Goal: Information Seeking & Learning: Learn about a topic

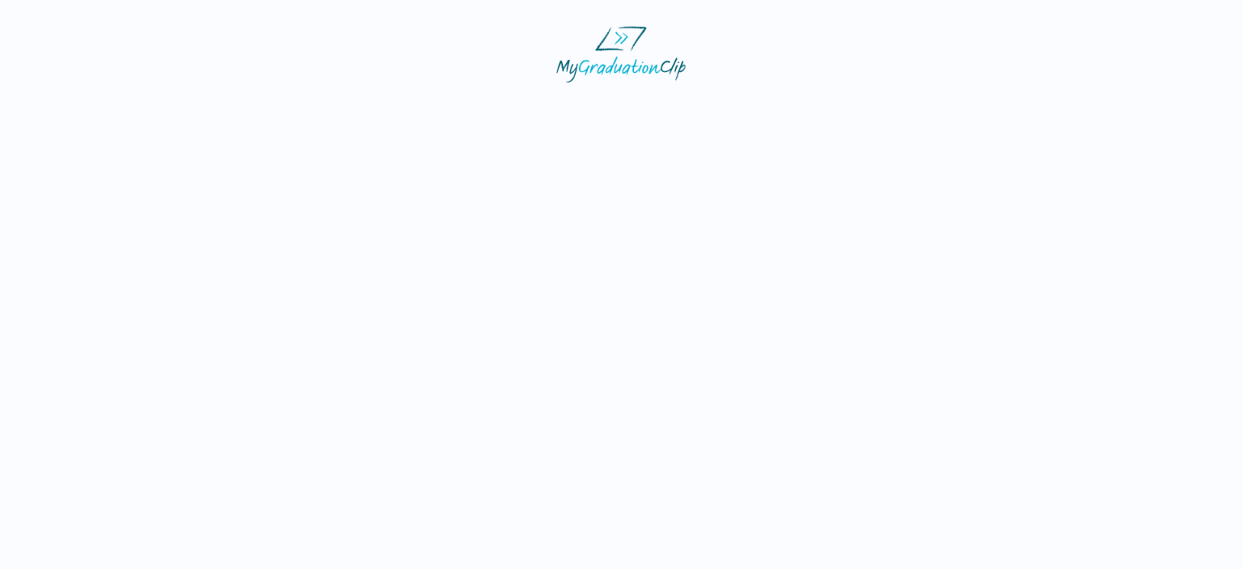
click at [614, 43] on img at bounding box center [620, 54] width 129 height 57
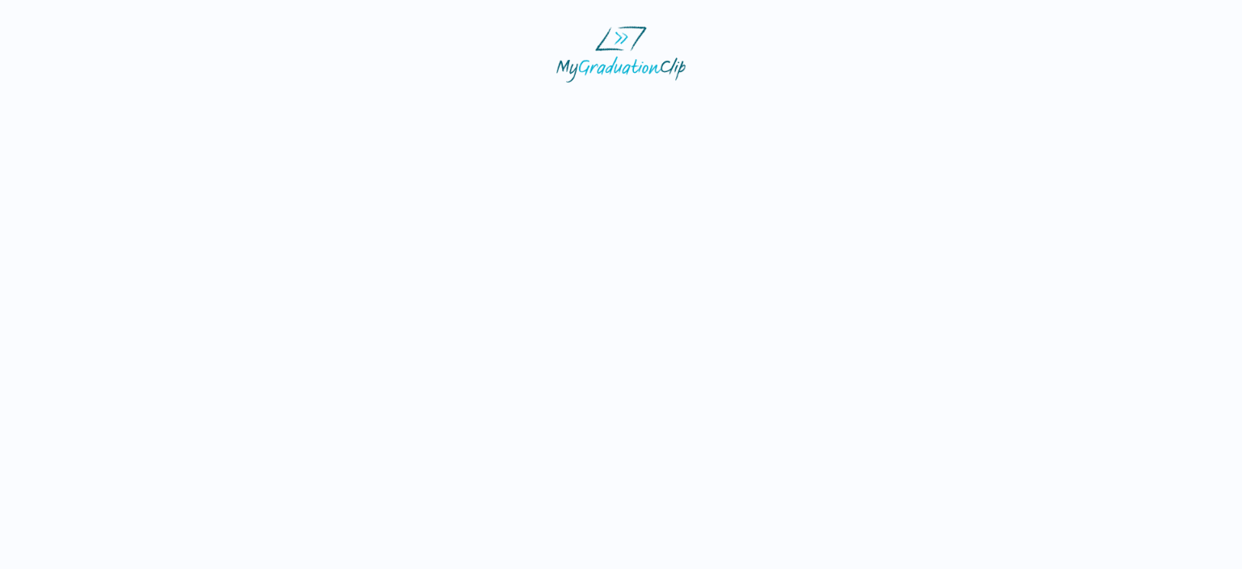
click at [614, 43] on img at bounding box center [620, 54] width 129 height 57
click at [633, 64] on img at bounding box center [620, 54] width 129 height 57
click at [621, 42] on img at bounding box center [620, 54] width 129 height 57
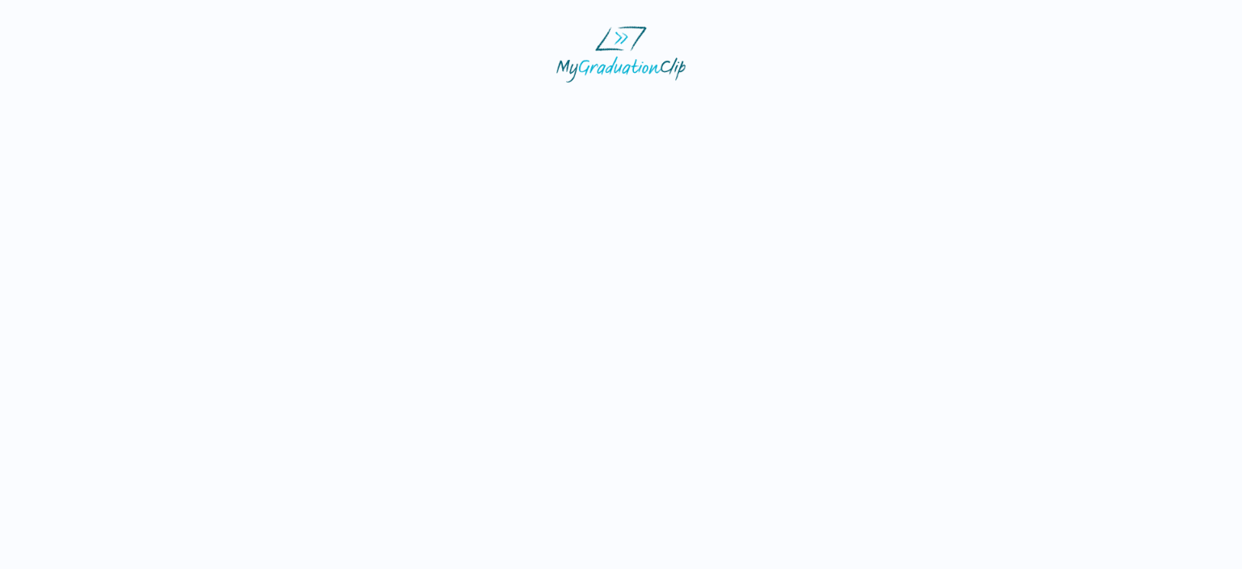
click at [621, 42] on img at bounding box center [620, 54] width 129 height 57
click at [626, 38] on img at bounding box center [620, 54] width 129 height 57
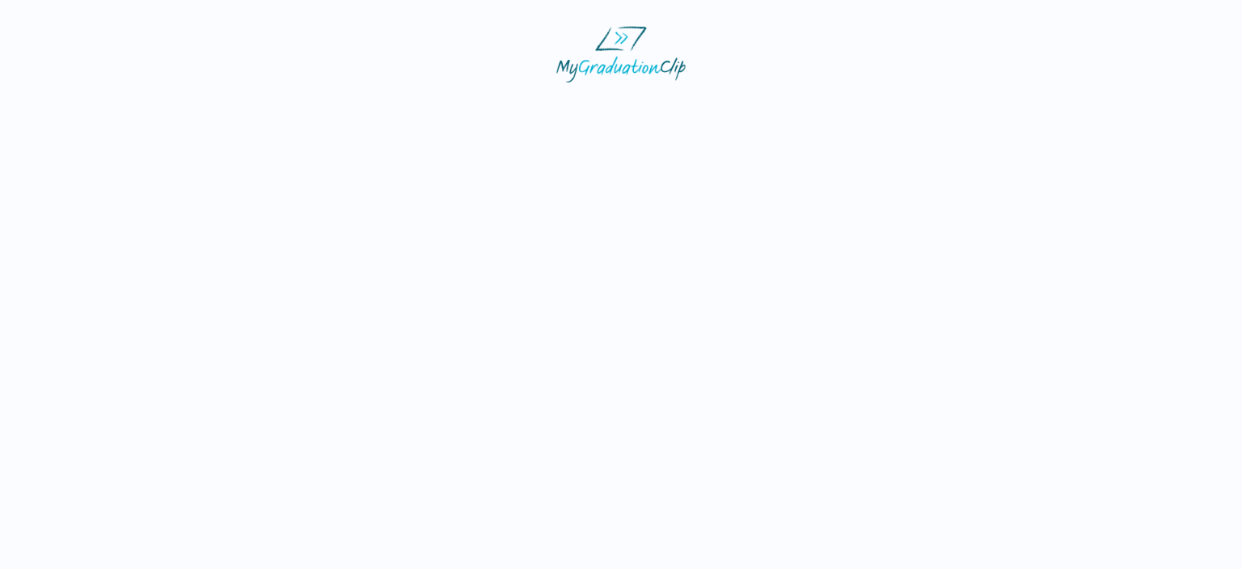
click at [626, 38] on img at bounding box center [620, 54] width 129 height 57
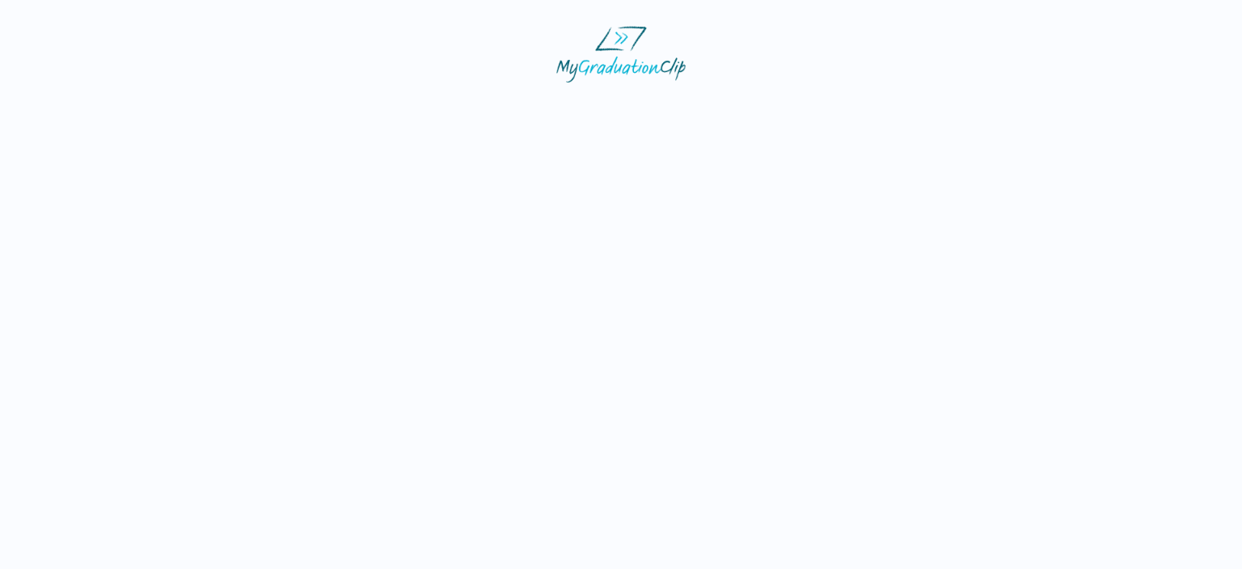
click at [579, 108] on html at bounding box center [621, 54] width 1242 height 108
click at [625, 49] on img at bounding box center [620, 54] width 129 height 57
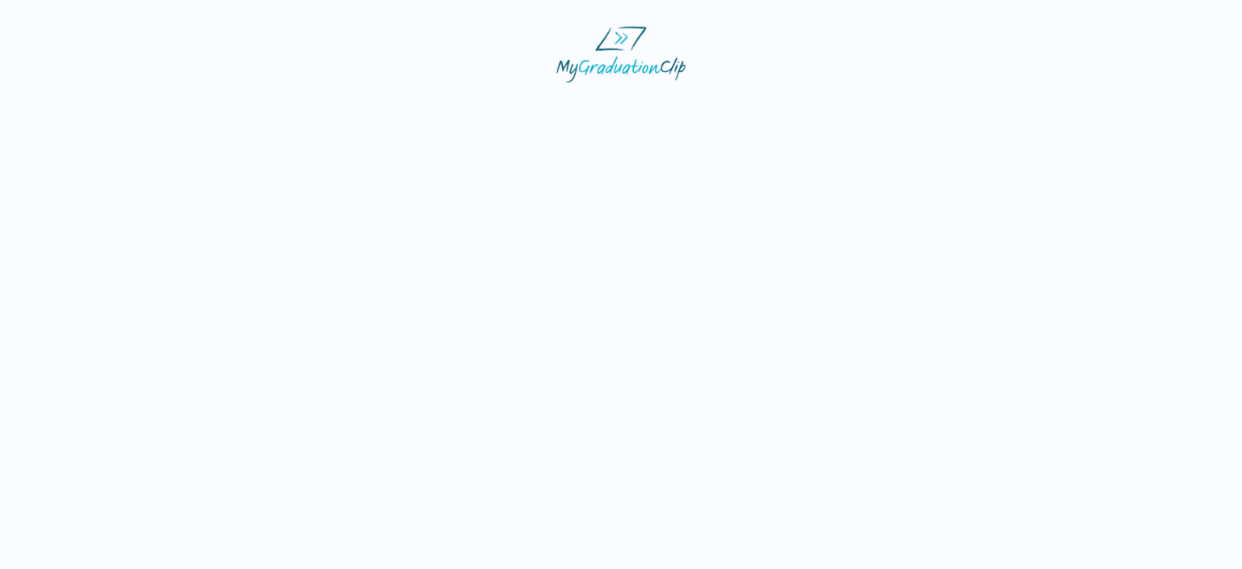
click at [625, 49] on img at bounding box center [620, 54] width 129 height 57
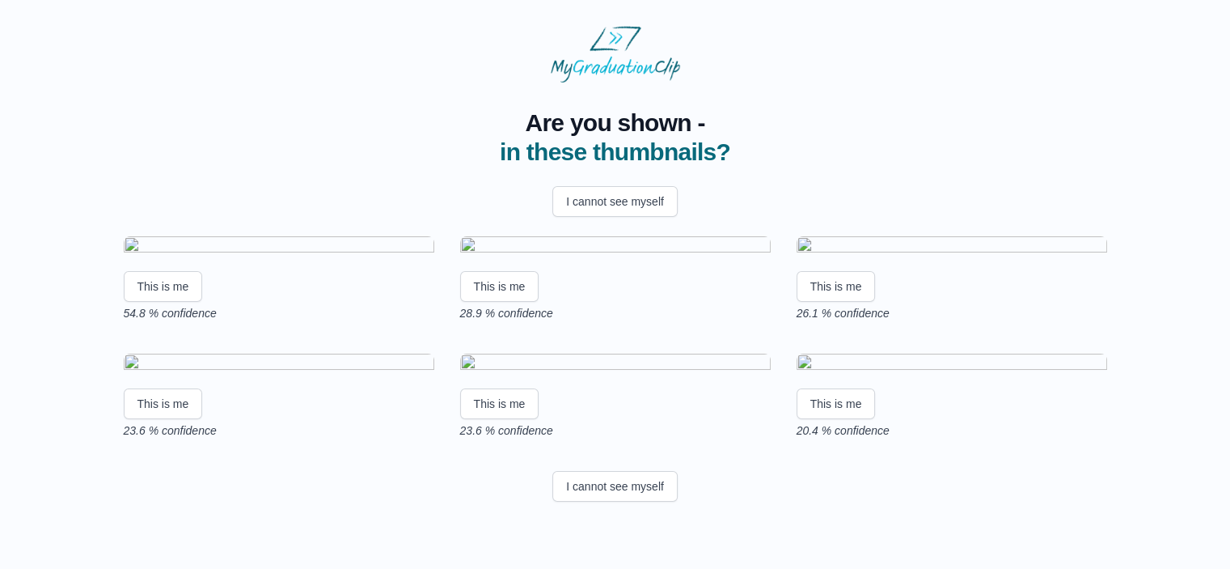
click at [288, 258] on img at bounding box center [279, 247] width 311 height 22
click at [186, 302] on button "This is me" at bounding box center [163, 286] width 79 height 31
click at [186, 440] on html "Are you shown - in these thumbnails? I cannot see myself This is me 54.8 % conf…" at bounding box center [615, 267] width 1230 height 534
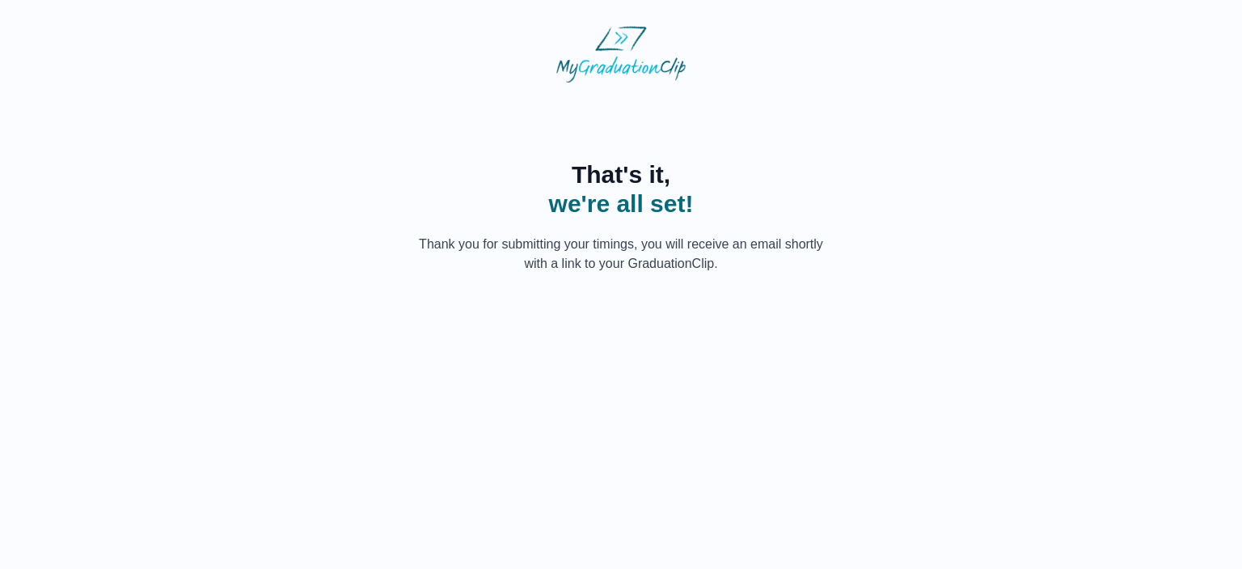
click at [655, 197] on span "we're all set!" at bounding box center [621, 203] width 414 height 29
click at [624, 43] on img at bounding box center [620, 54] width 129 height 57
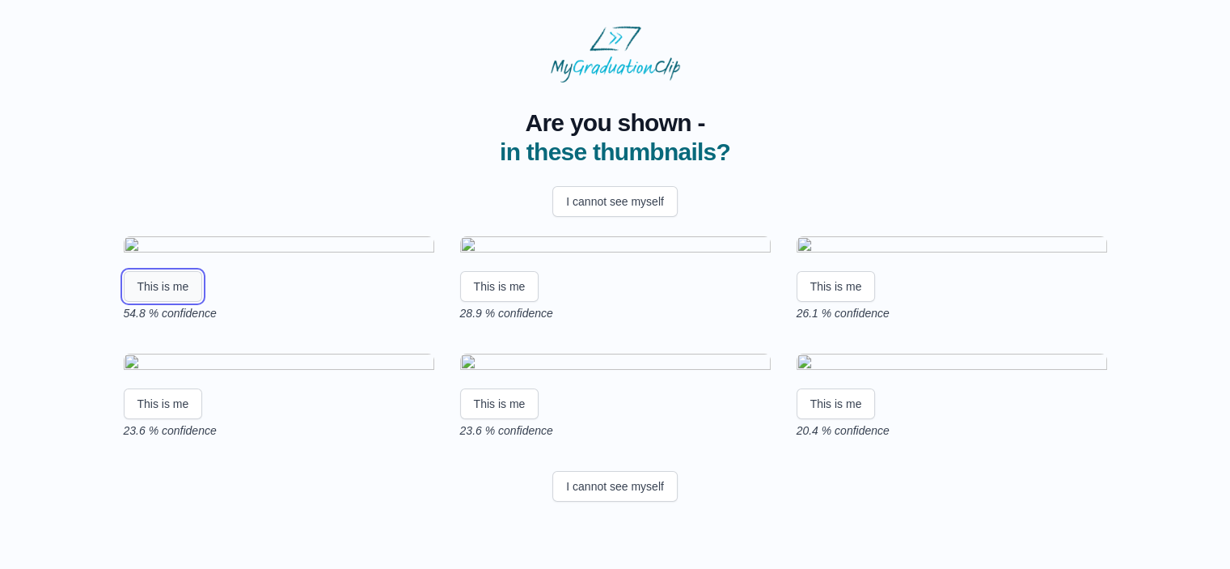
click at [178, 302] on button "This is me" at bounding box center [163, 286] width 79 height 31
click at [178, 442] on html "Are you shown - in these thumbnails? I cannot see myself This is me 54.8 % conf…" at bounding box center [615, 267] width 1230 height 534
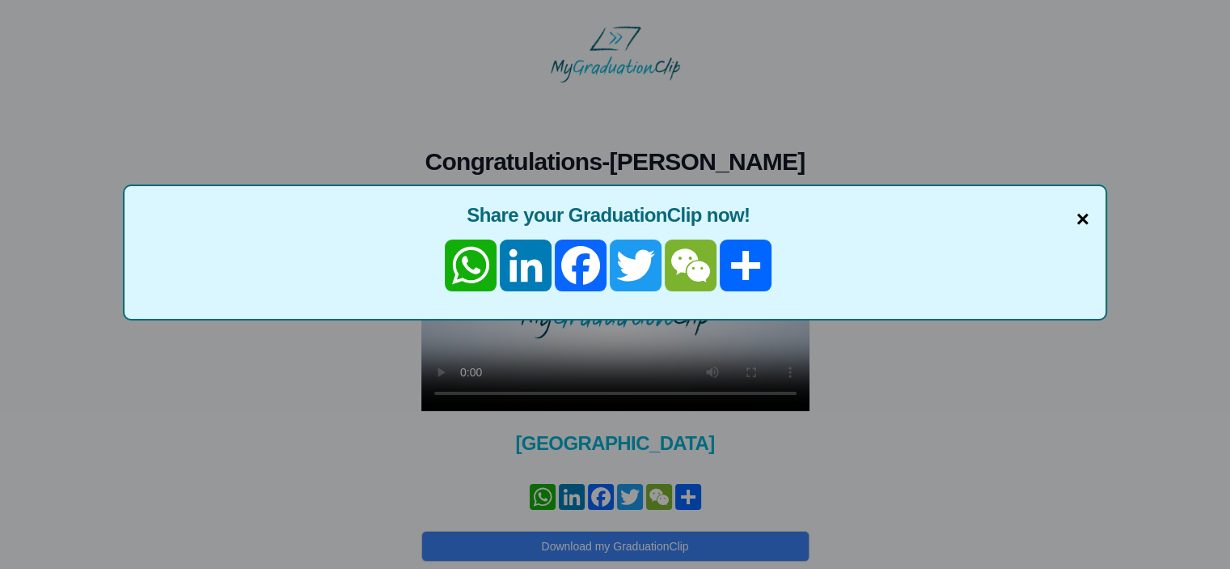
click at [1084, 214] on span "×" at bounding box center [1082, 219] width 13 height 34
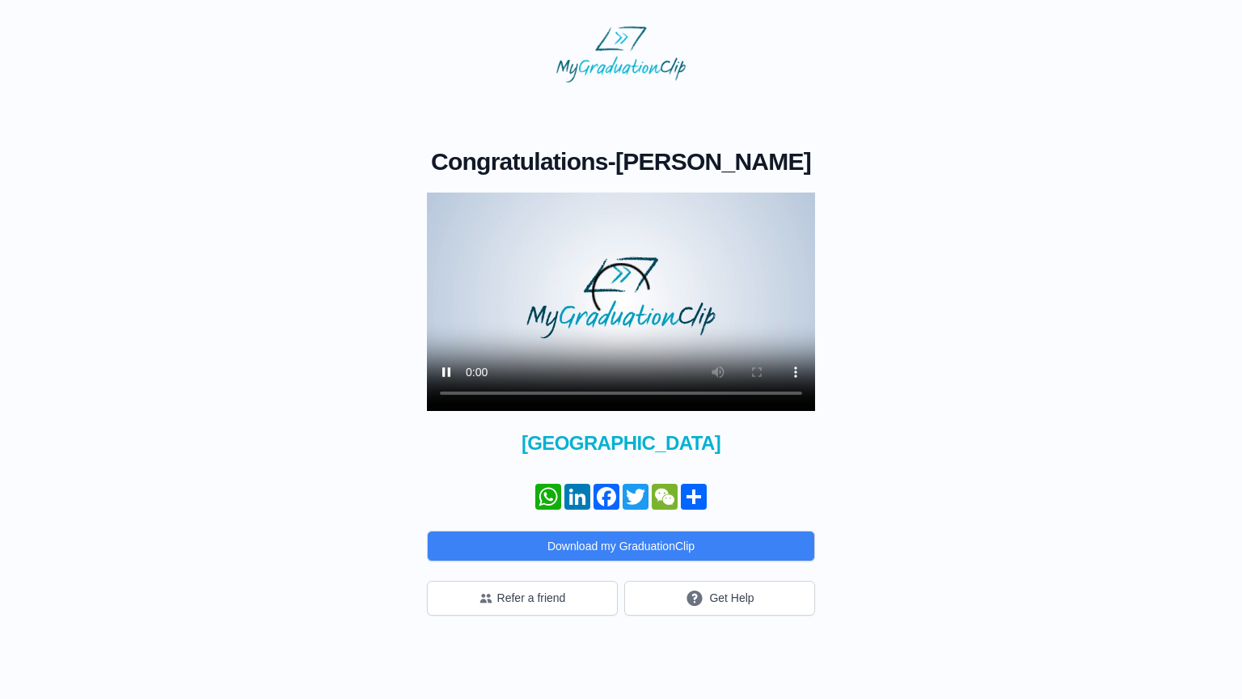
click at [427, 411] on video at bounding box center [621, 301] width 388 height 218
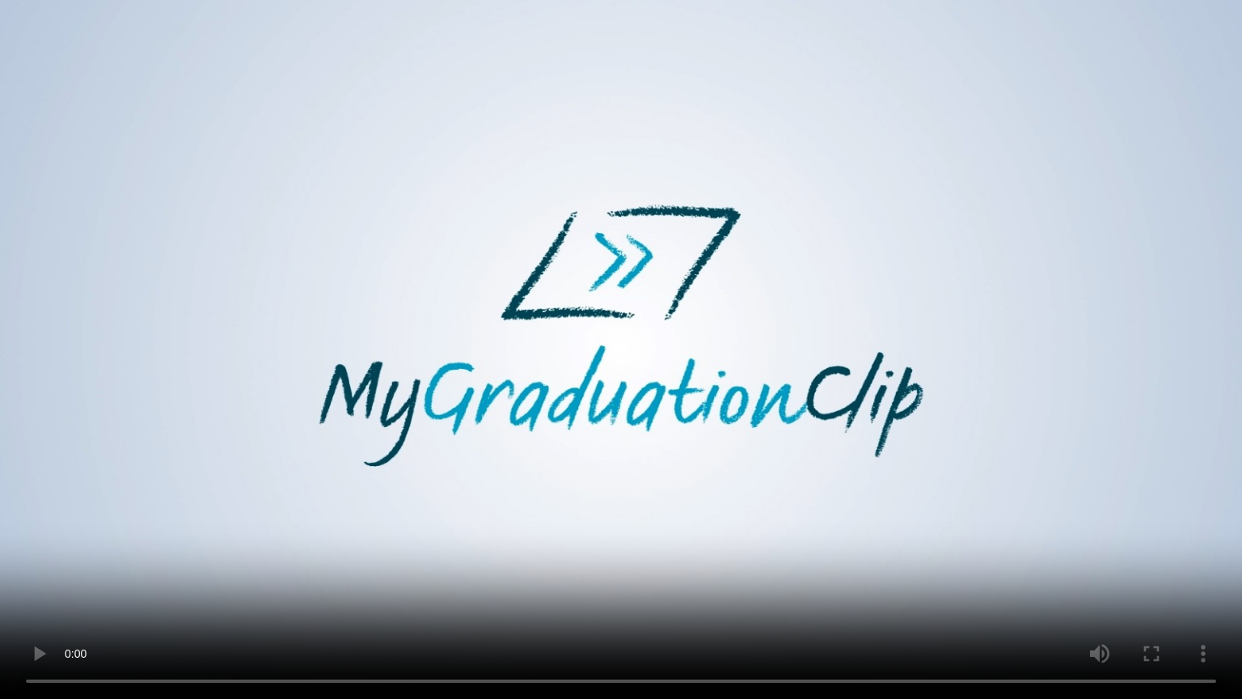
drag, startPoint x: 1106, startPoint y: 190, endPoint x: 1103, endPoint y: 281, distance: 91.4
click at [1103, 281] on video at bounding box center [621, 349] width 1242 height 699
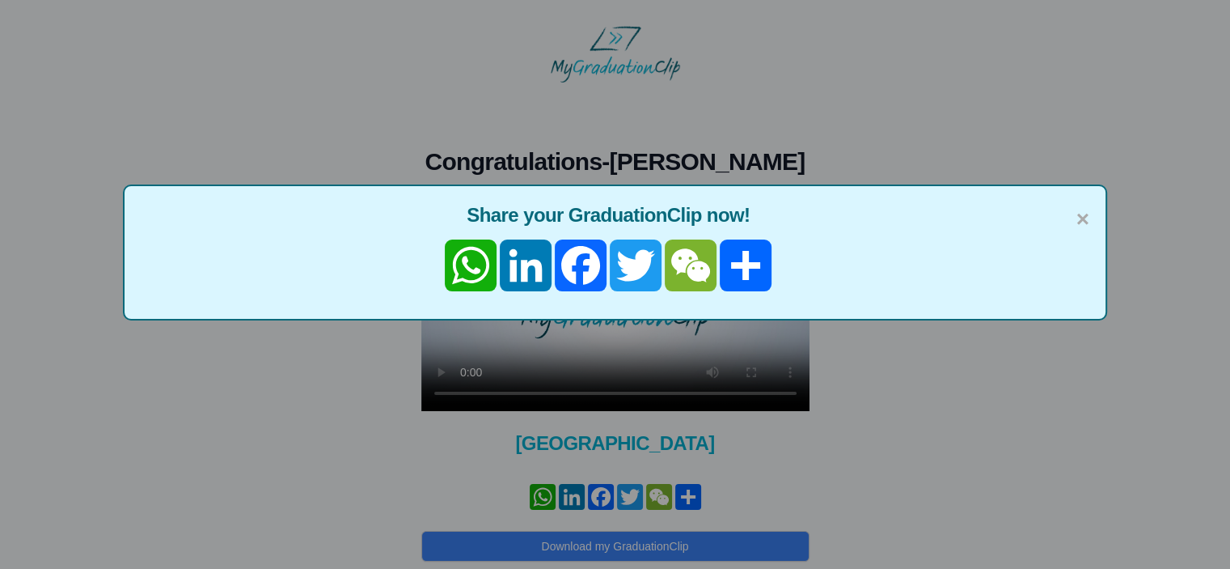
click at [1074, 214] on span "Share your GraduationClip now!" at bounding box center [615, 215] width 949 height 26
click at [1083, 220] on span "×" at bounding box center [1082, 219] width 13 height 34
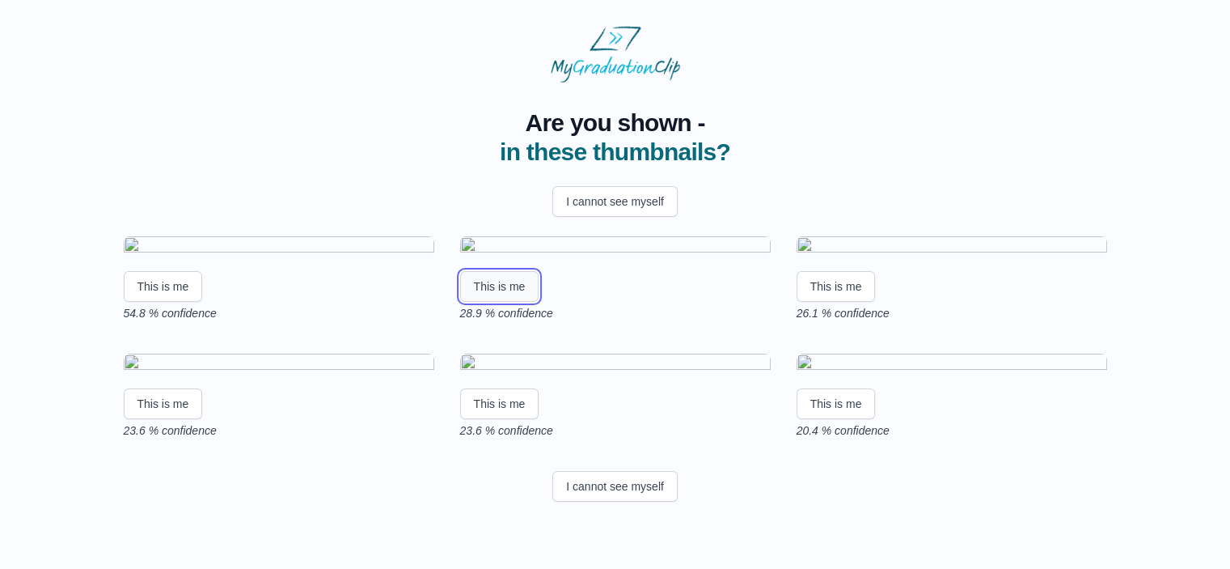
click at [498, 302] on button "This is me" at bounding box center [499, 286] width 79 height 31
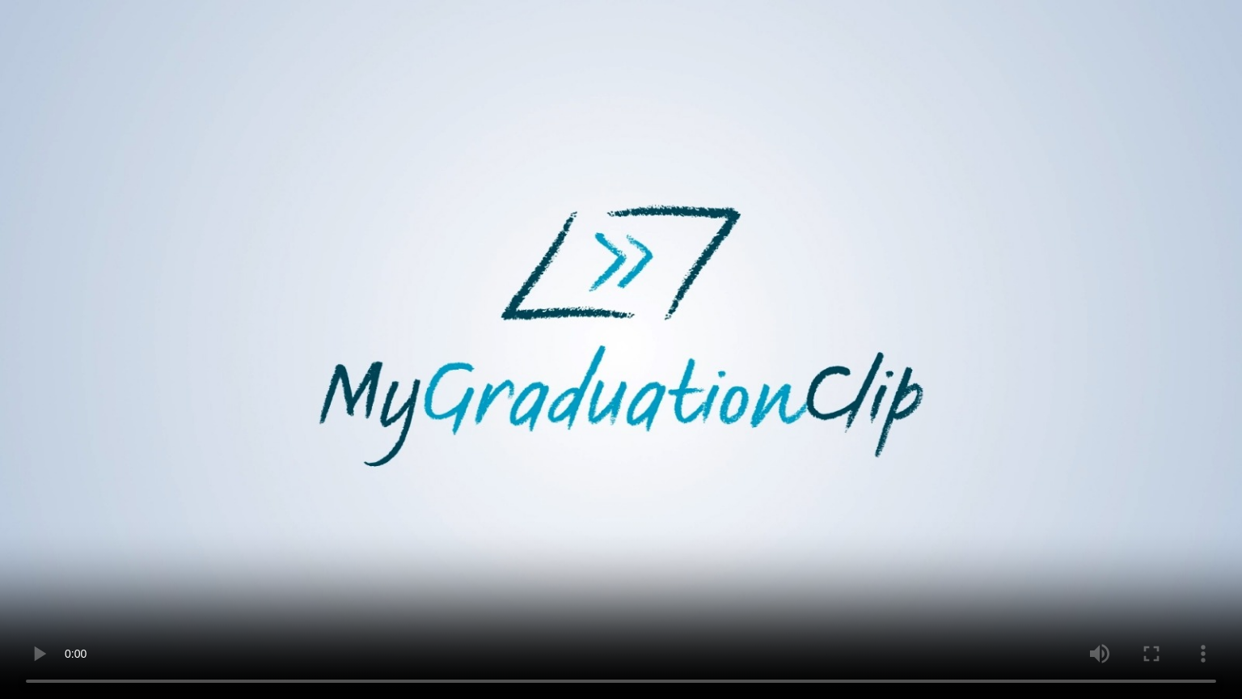
click at [251, 505] on video at bounding box center [621, 349] width 1242 height 699
click at [27, 10] on video at bounding box center [621, 349] width 1242 height 699
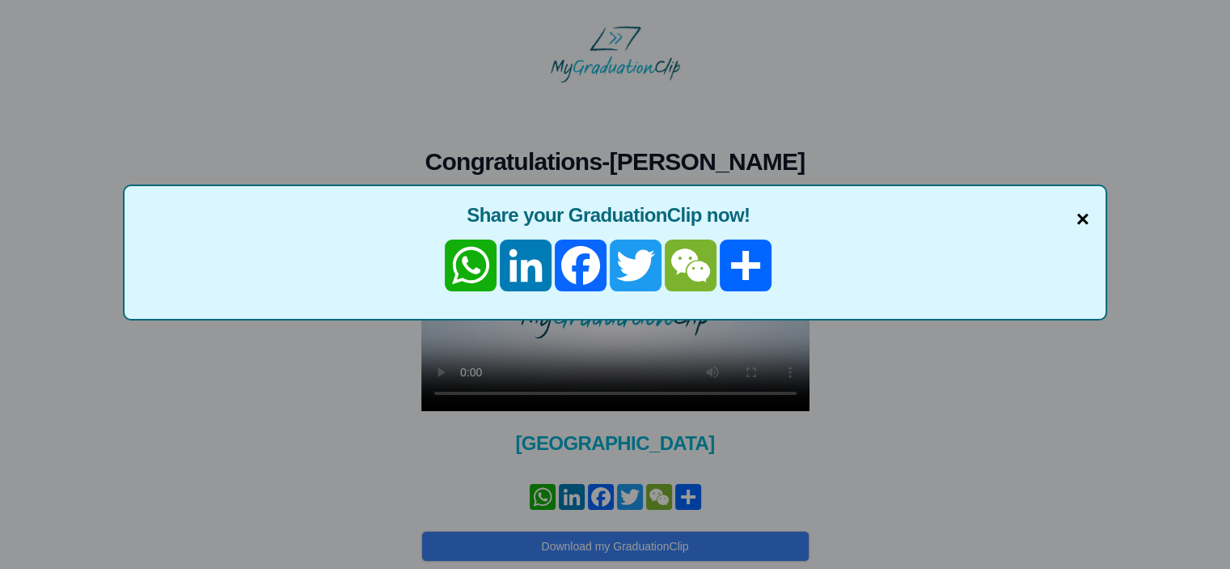
click at [1080, 211] on span "×" at bounding box center [1082, 219] width 13 height 34
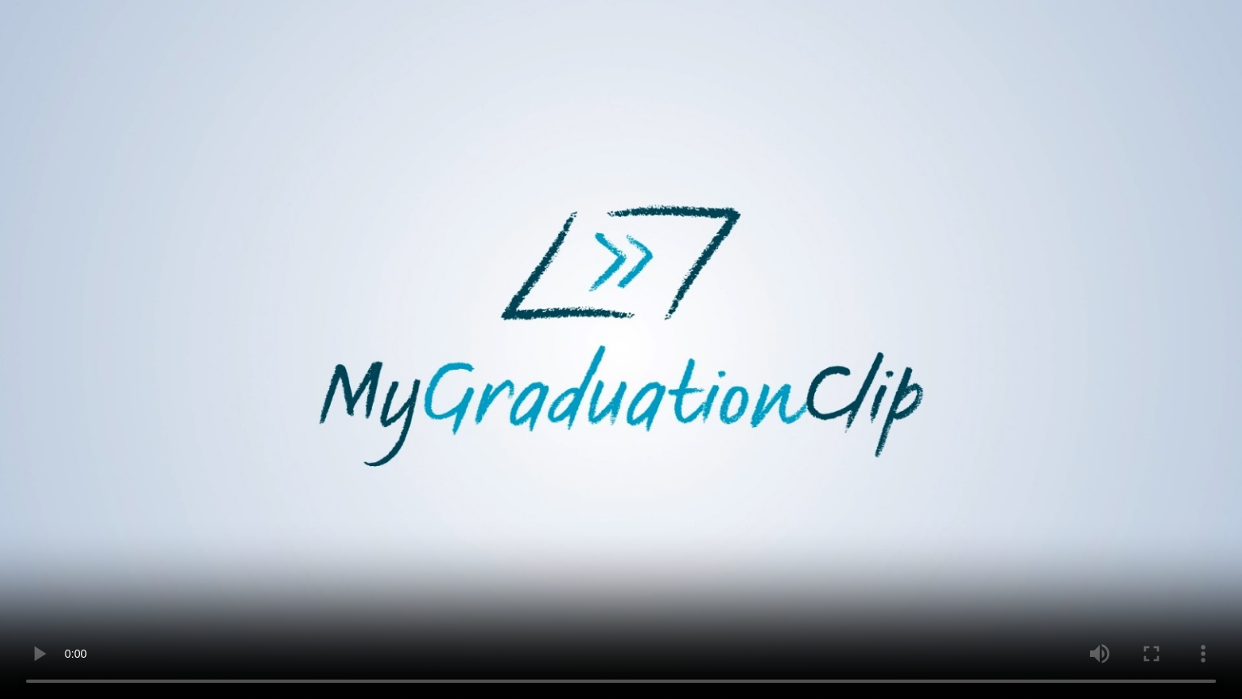
click at [822, 61] on video at bounding box center [621, 349] width 1242 height 699
